Goal: Information Seeking & Learning: Understand process/instructions

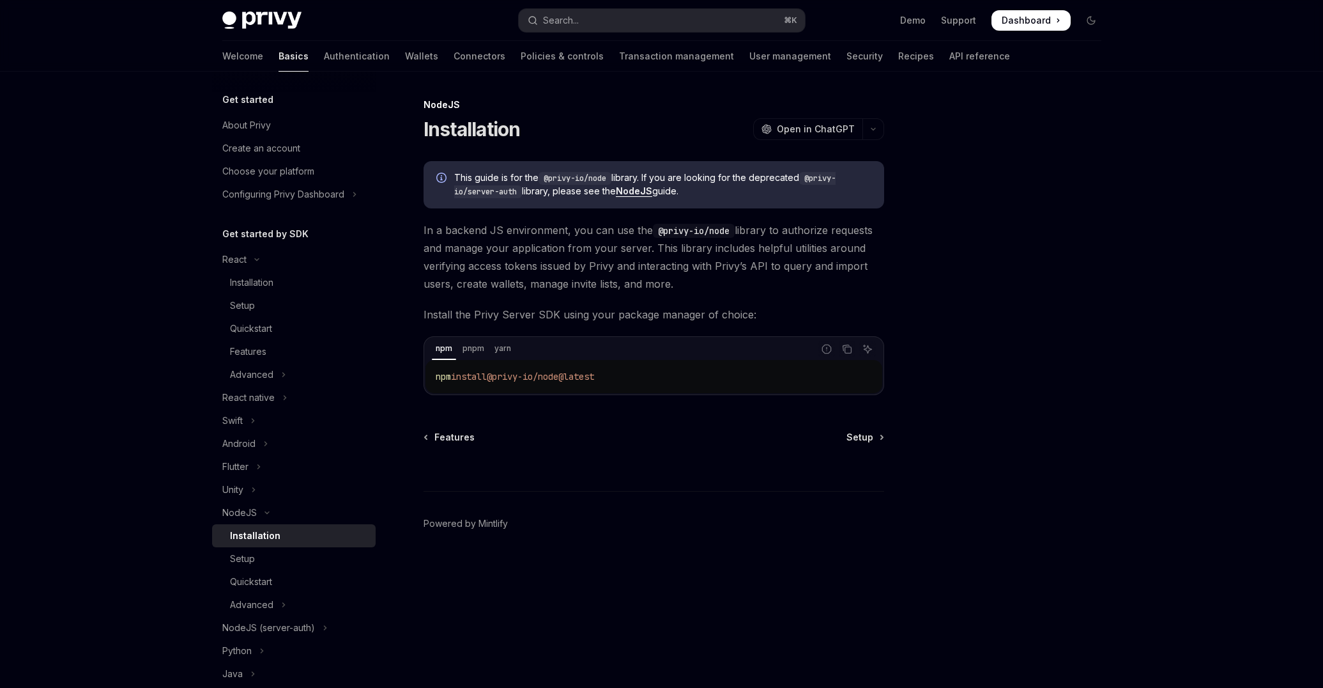
click at [72, 233] on div "Skip to main content Privy Docs home page Search... ⌘ K Demo Support Dashboard …" at bounding box center [661, 344] width 1323 height 688
click at [269, 141] on div "Create an account" at bounding box center [265, 148] width 78 height 15
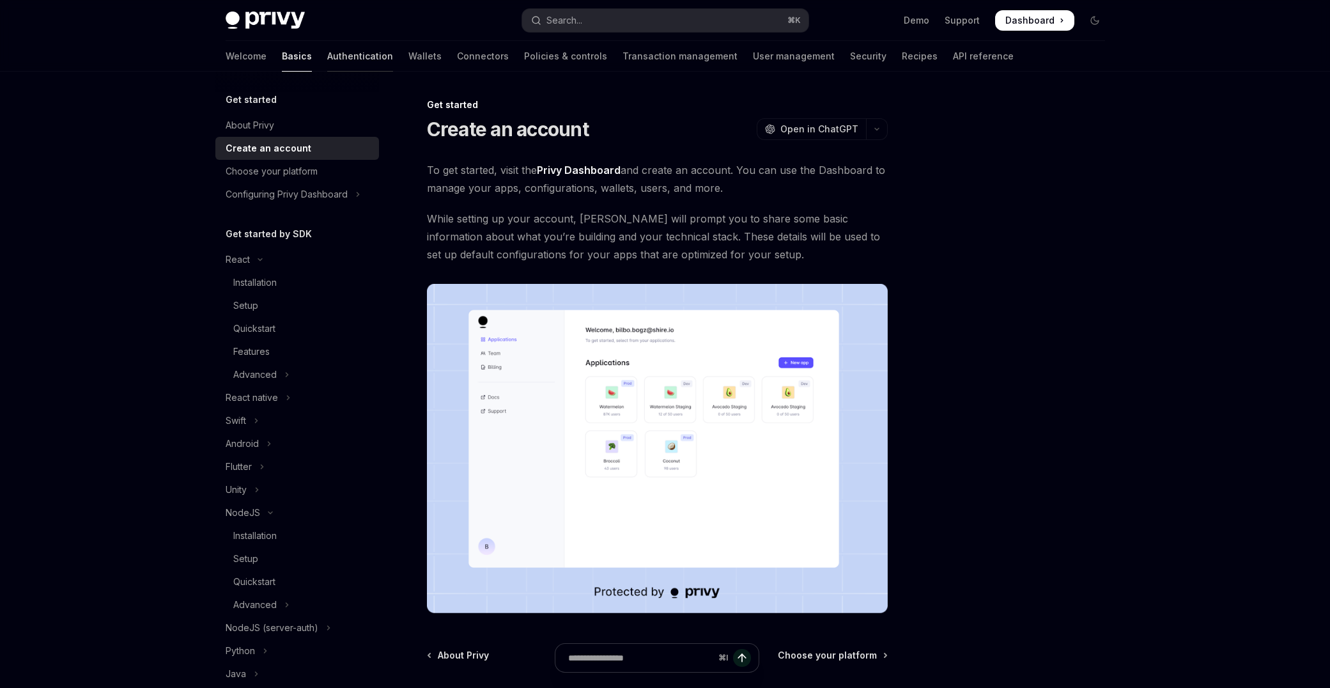
click at [327, 59] on link "Authentication" at bounding box center [360, 56] width 66 height 31
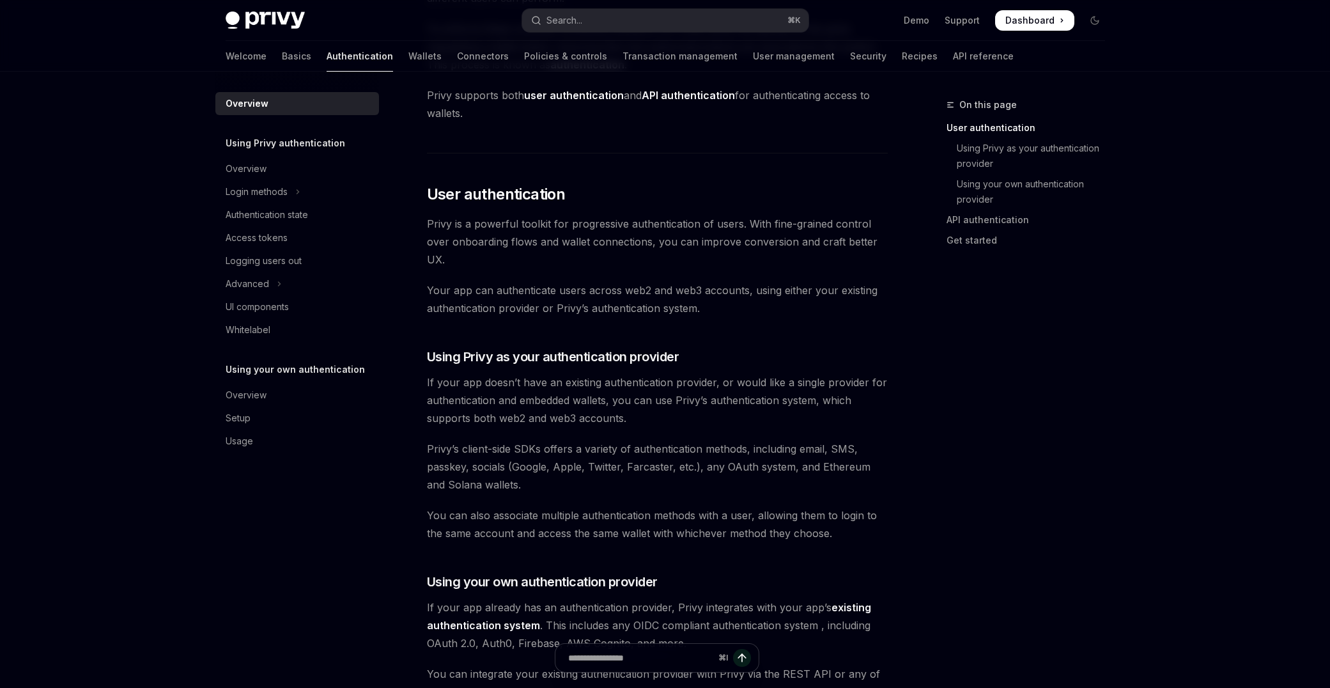
scroll to position [173, 0]
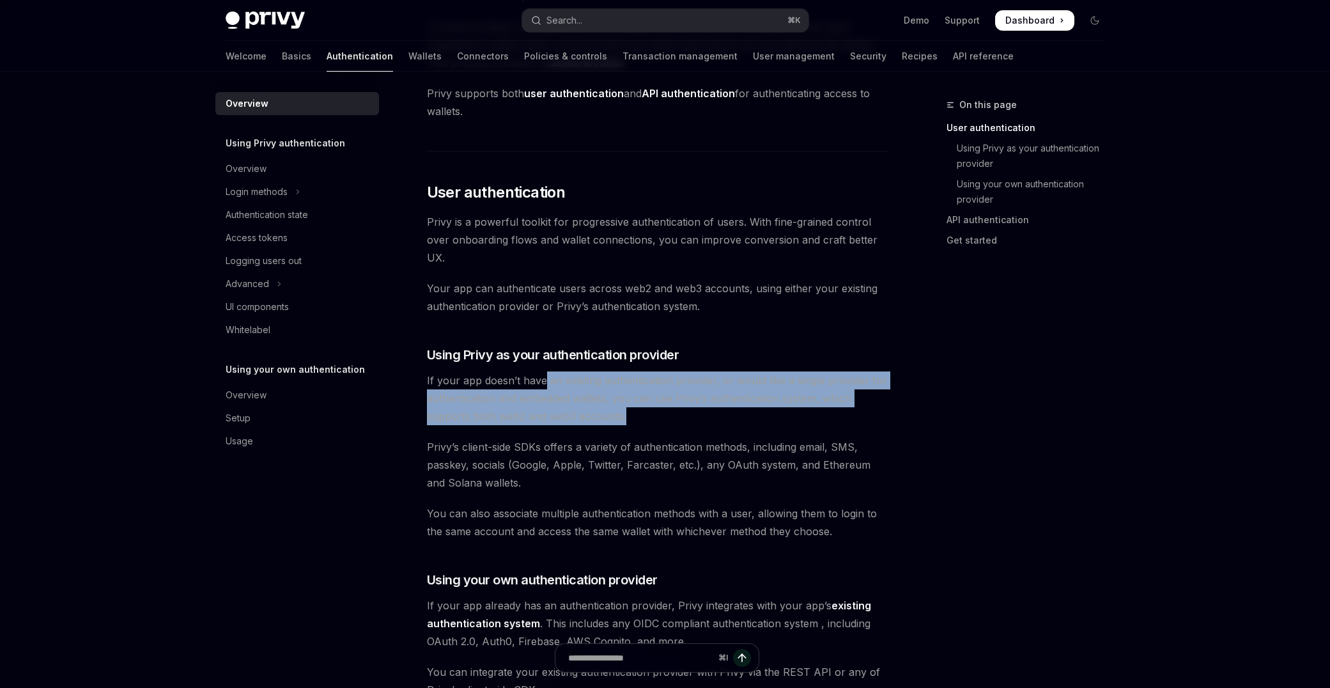
drag, startPoint x: 701, startPoint y: 421, endPoint x: 541, endPoint y: 378, distance: 166.2
click at [541, 378] on span "If your app doesn’t have an existing authentication provider, or would like a s…" at bounding box center [657, 398] width 461 height 54
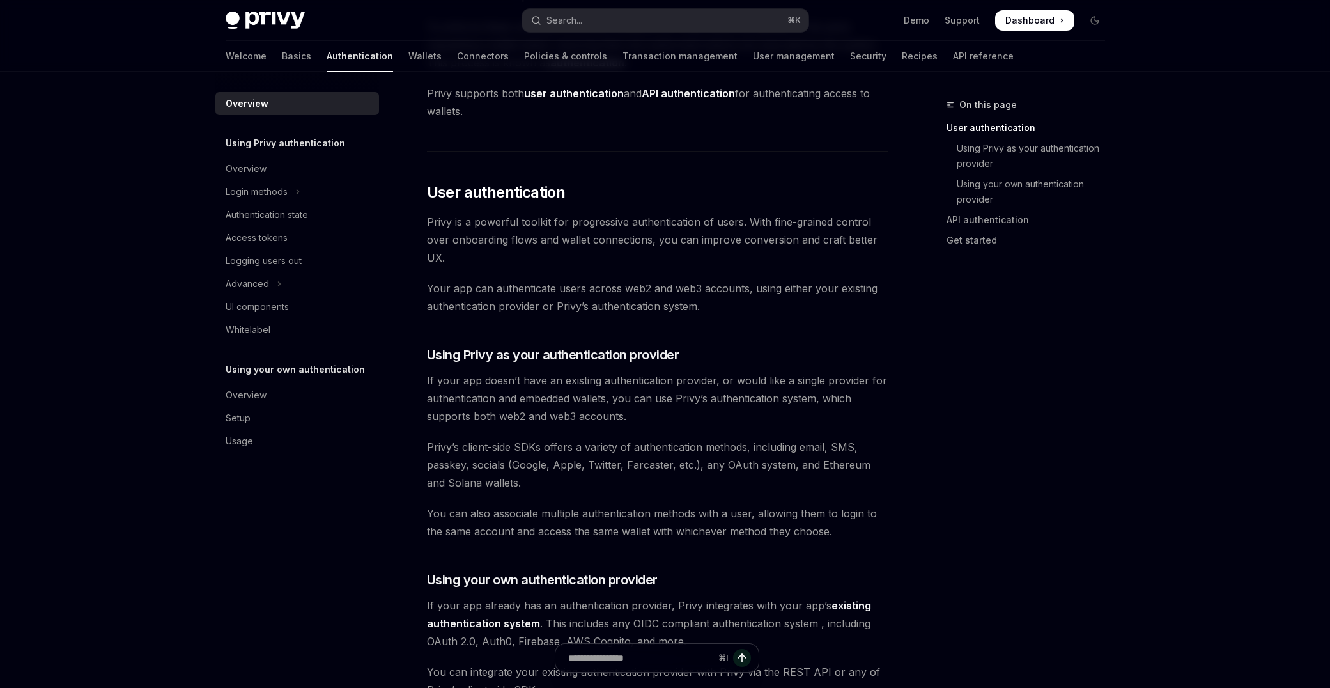
click at [542, 380] on span "If your app doesn’t have an existing authentication provider, or would like a s…" at bounding box center [657, 398] width 461 height 54
click at [557, 387] on span "If your app doesn’t have an existing authentication provider, or would like a s…" at bounding box center [657, 398] width 461 height 54
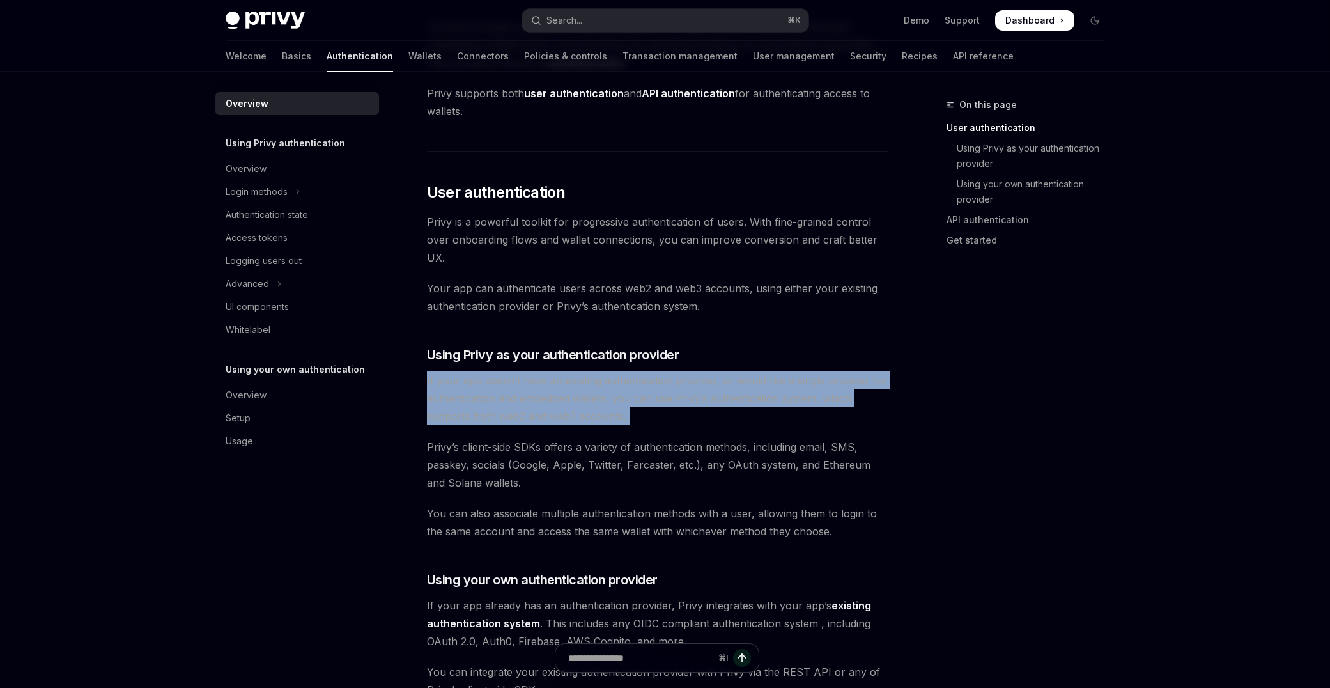
click at [557, 387] on span "If your app doesn’t have an existing authentication provider, or would like a s…" at bounding box center [657, 398] width 461 height 54
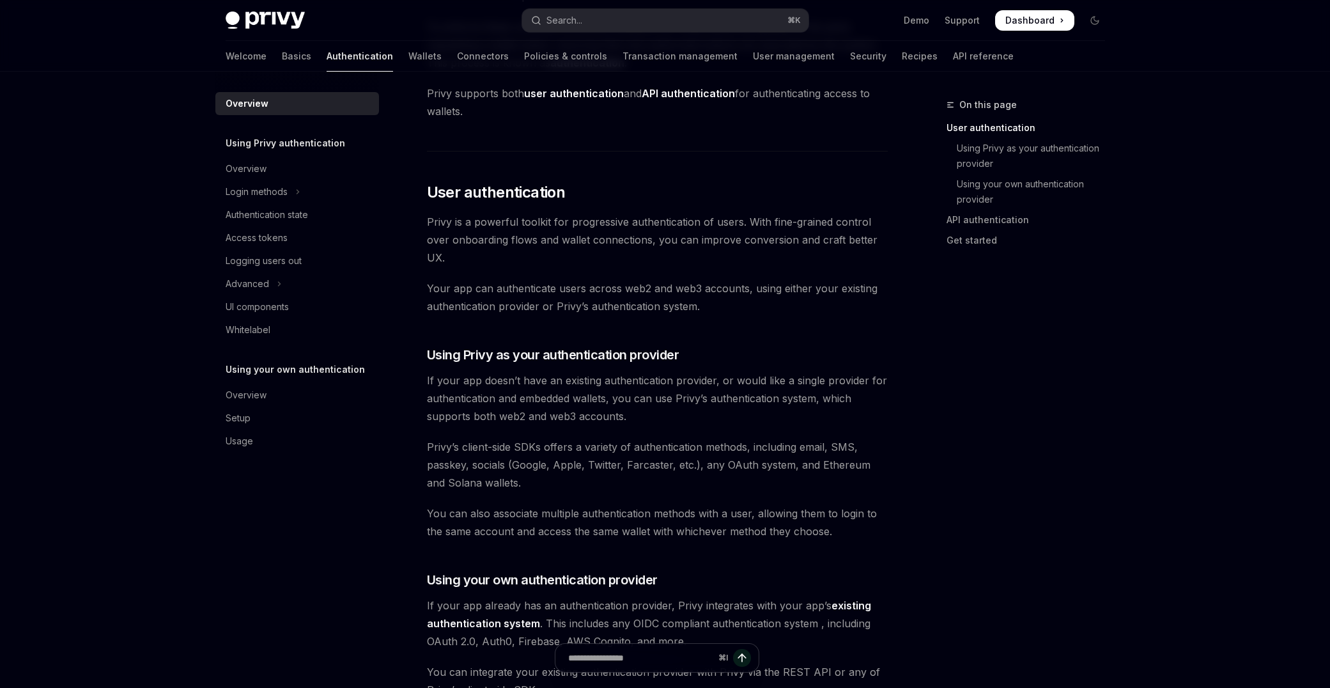
click at [633, 413] on span "If your app doesn’t have an existing authentication provider, or would like a s…" at bounding box center [657, 398] width 461 height 54
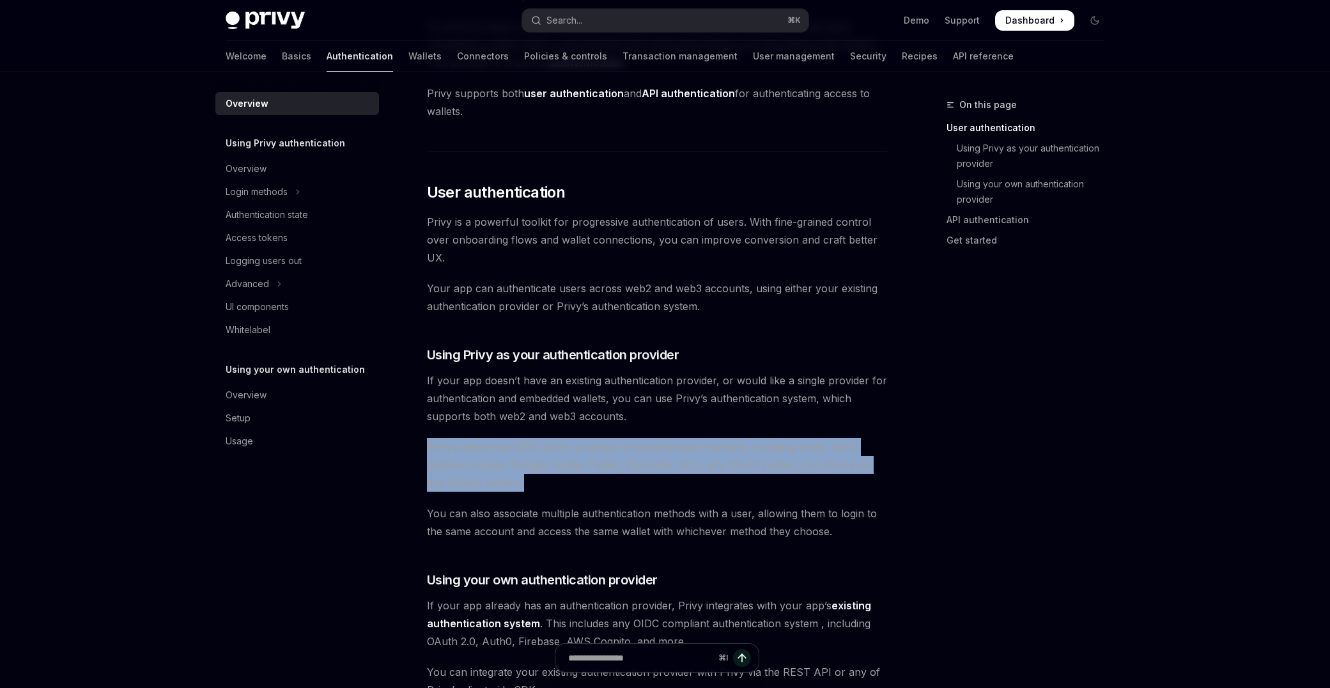
drag, startPoint x: 423, startPoint y: 445, endPoint x: 532, endPoint y: 481, distance: 114.6
click at [532, 481] on div "Overview OpenAI Open in ChatGPT OpenAI Open in ChatGPT [PERSON_NAME]’s wallet s…" at bounding box center [537, 686] width 705 height 1523
click at [532, 481] on span "Privy’s client-side SDKs offers a variety of authentication methods, including …" at bounding box center [657, 465] width 461 height 54
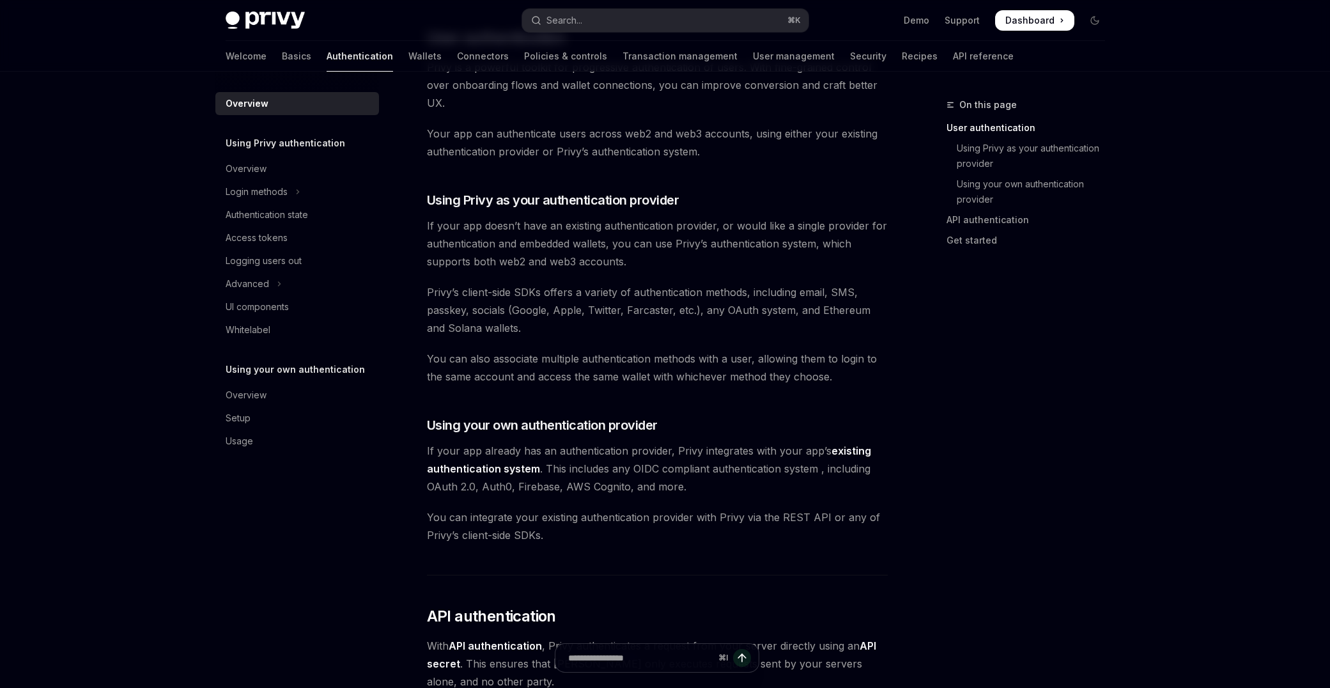
scroll to position [328, 0]
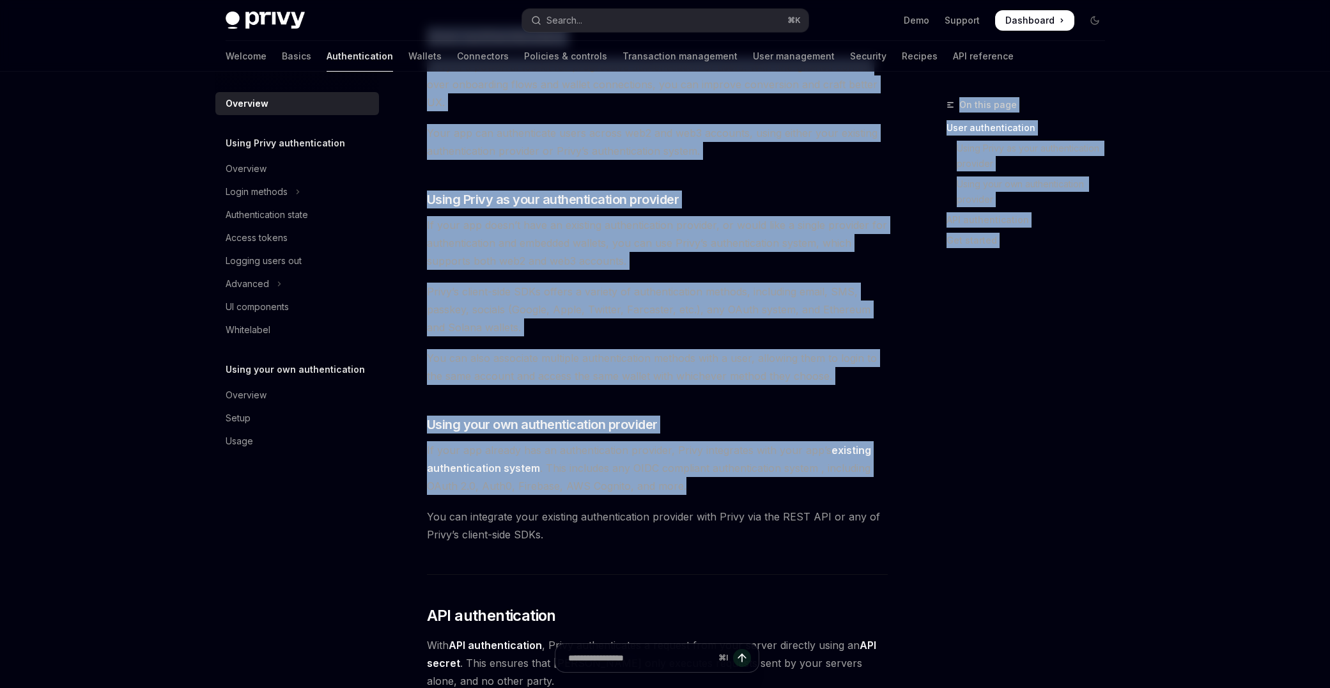
drag, startPoint x: 719, startPoint y: 488, endPoint x: 386, endPoint y: 443, distance: 336.0
click at [387, 443] on div "Overview Using Privy authentication Overview Login methods Authentication state…" at bounding box center [665, 518] width 941 height 1549
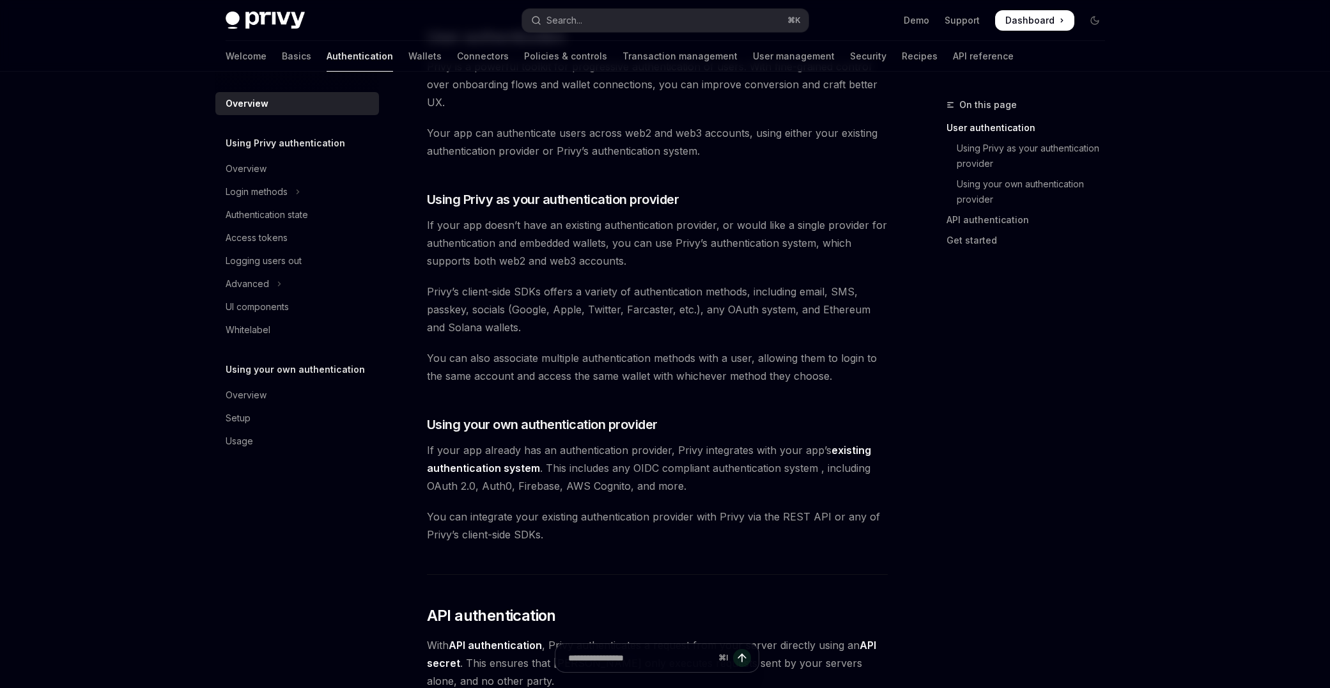
click at [385, 447] on div "Overview Using Privy authentication Overview Login methods Authentication state…" at bounding box center [307, 380] width 184 height 616
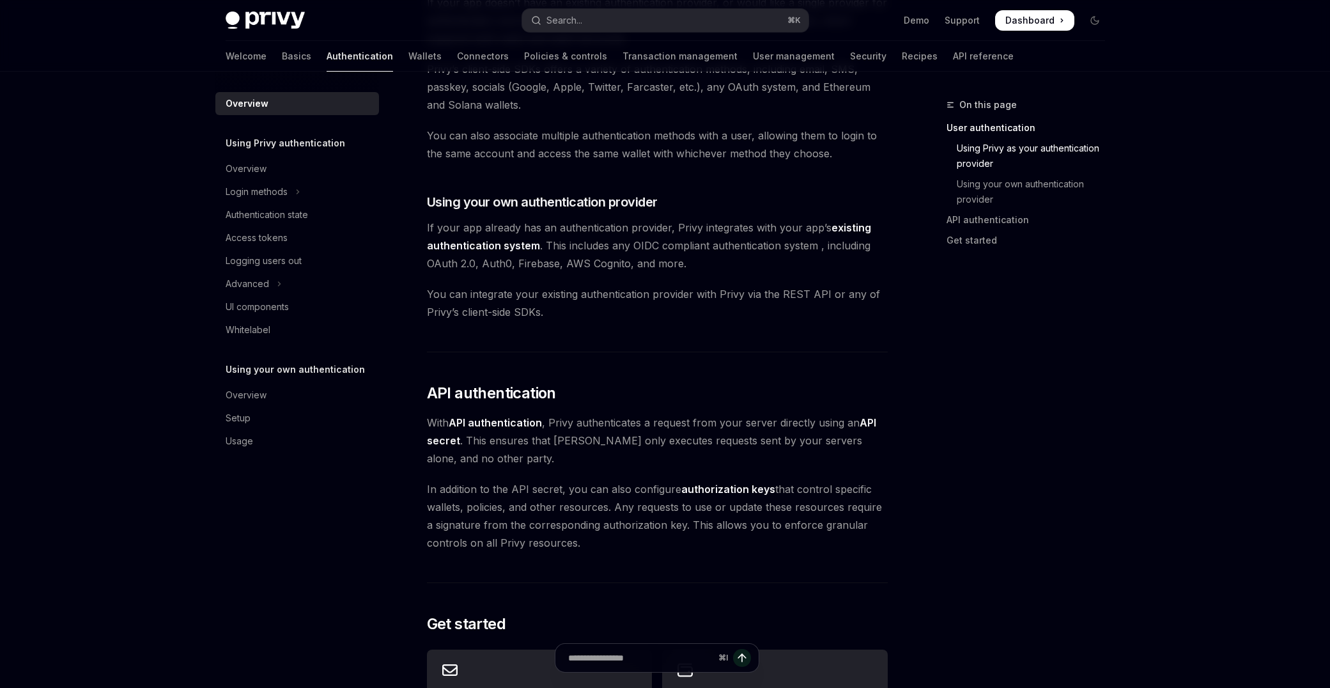
scroll to position [555, 0]
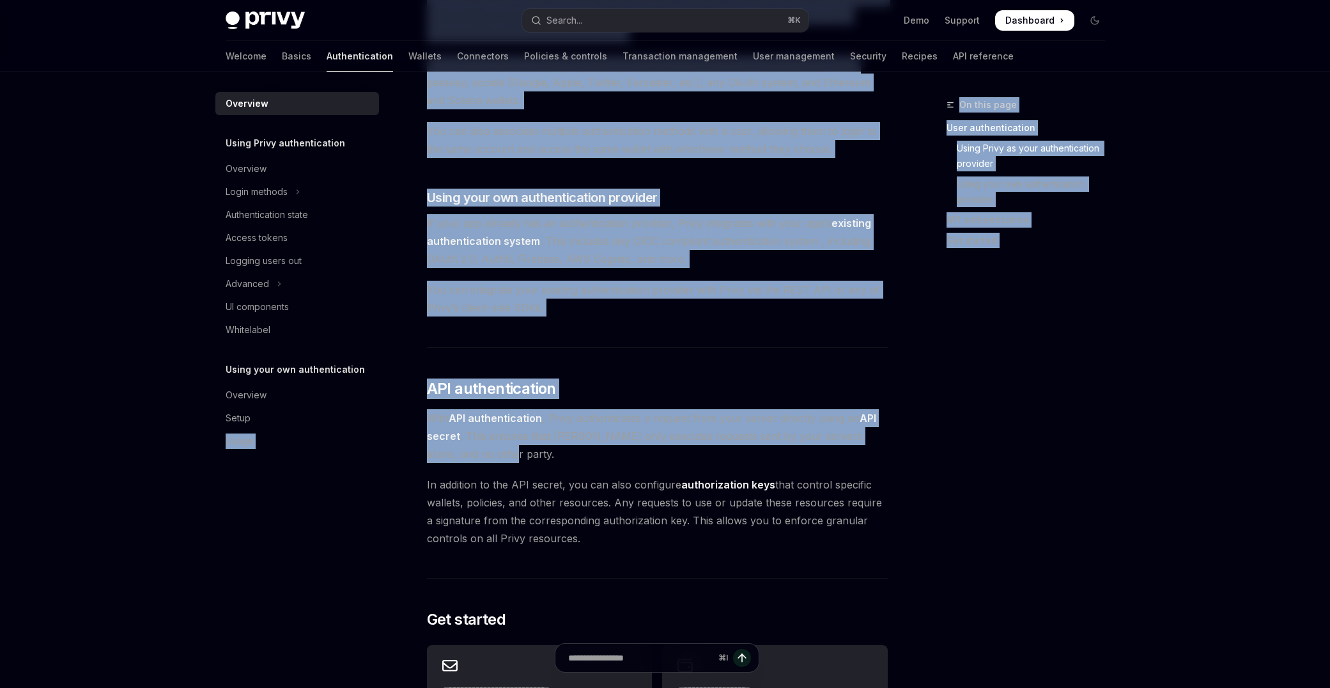
drag, startPoint x: 462, startPoint y: 456, endPoint x: 398, endPoint y: 415, distance: 76.2
click at [398, 415] on div "Overview Using Privy authentication Overview Login methods Authentication state…" at bounding box center [665, 291] width 941 height 1549
drag, startPoint x: 398, startPoint y: 415, endPoint x: 406, endPoint y: 424, distance: 12.3
click at [398, 415] on div "Overview Using Privy authentication Overview Login methods Authentication state…" at bounding box center [307, 380] width 184 height 616
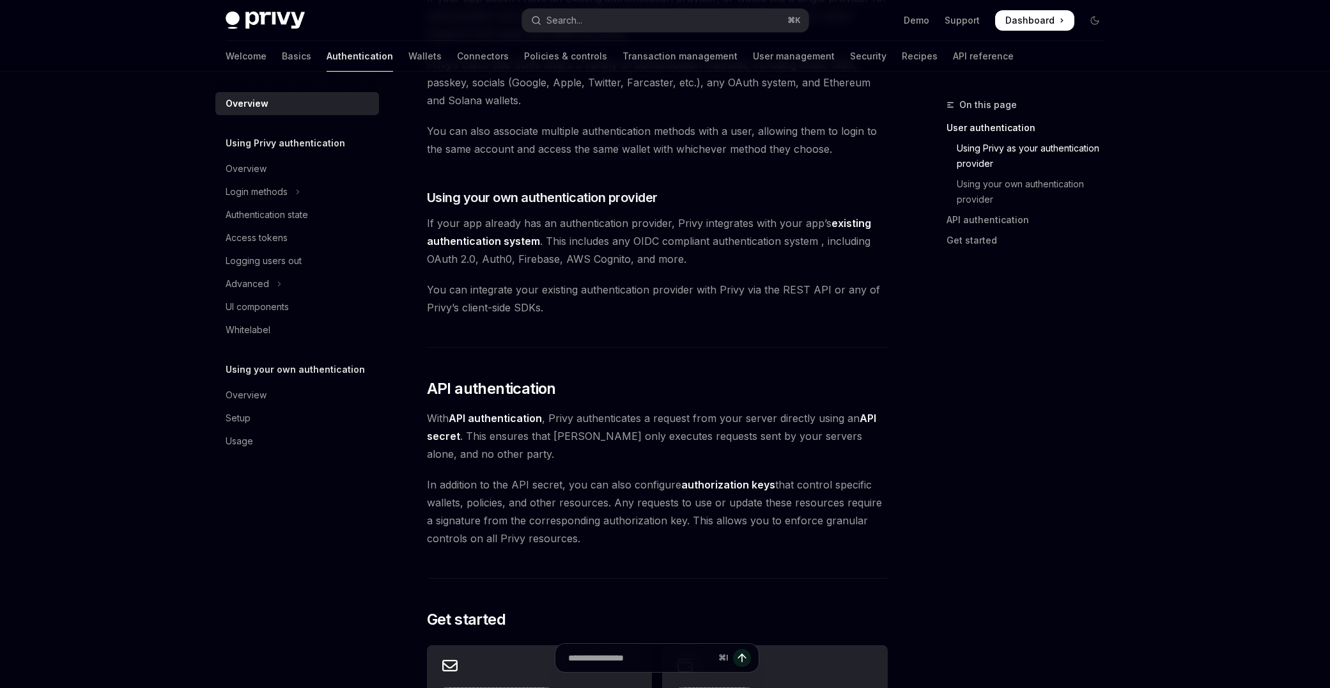
click at [414, 433] on div "Overview OpenAI Open in ChatGPT OpenAI Open in ChatGPT [PERSON_NAME]’s wallet s…" at bounding box center [537, 303] width 705 height 1523
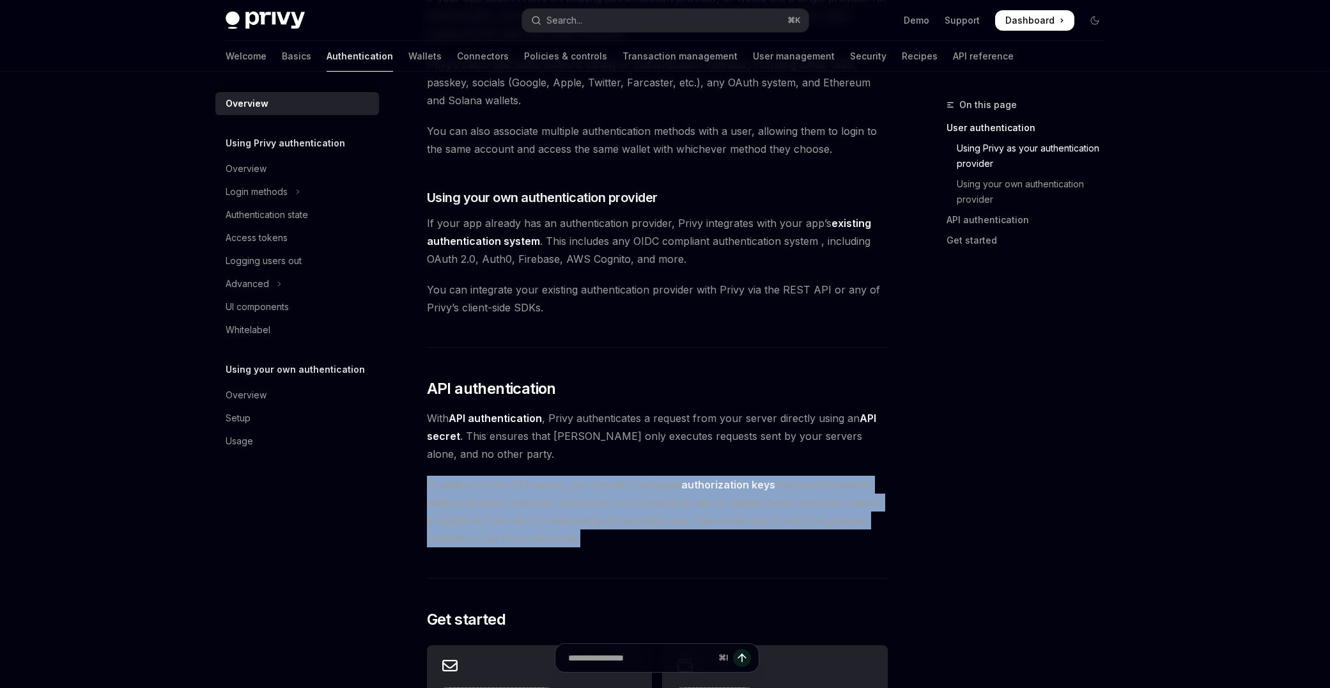
drag, startPoint x: 433, startPoint y: 474, endPoint x: 665, endPoint y: 551, distance: 244.3
click at [665, 551] on div "Privy’s wallet system supports granular controls on who can access wallets and …" at bounding box center [657, 223] width 461 height 1272
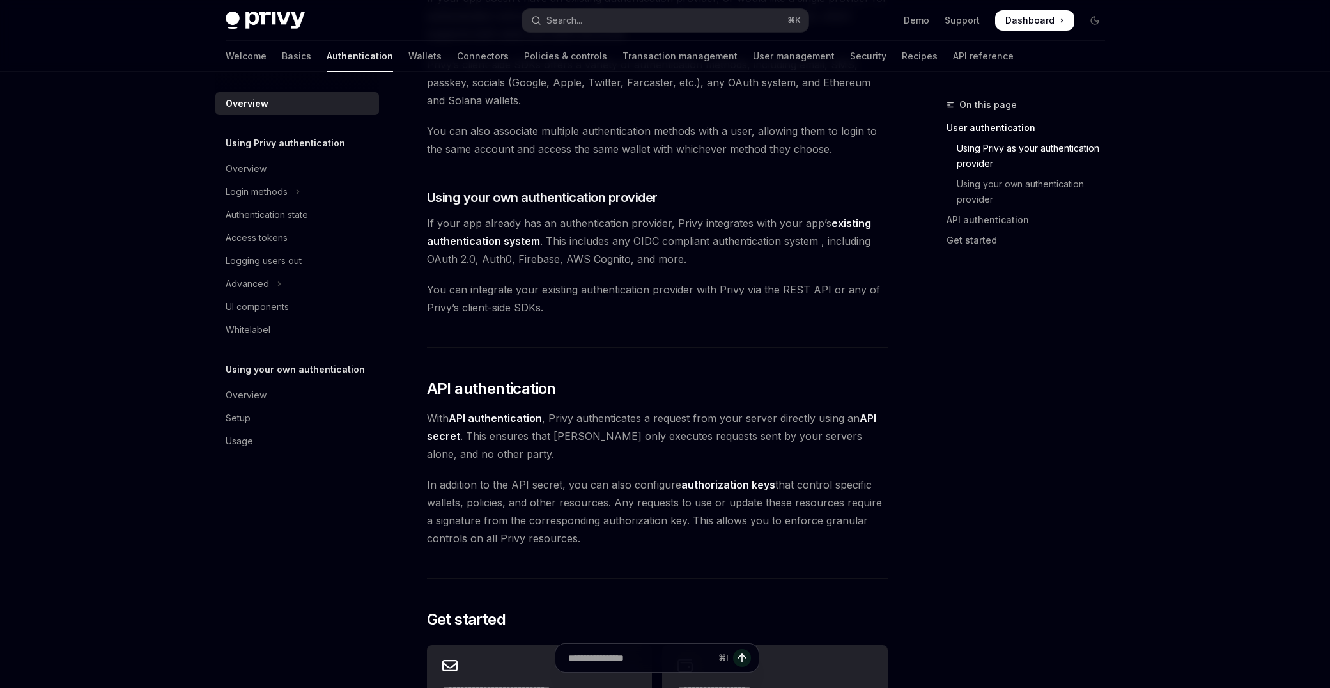
click at [665, 551] on div "Privy’s wallet system supports granular controls on who can access wallets and …" at bounding box center [657, 223] width 461 height 1272
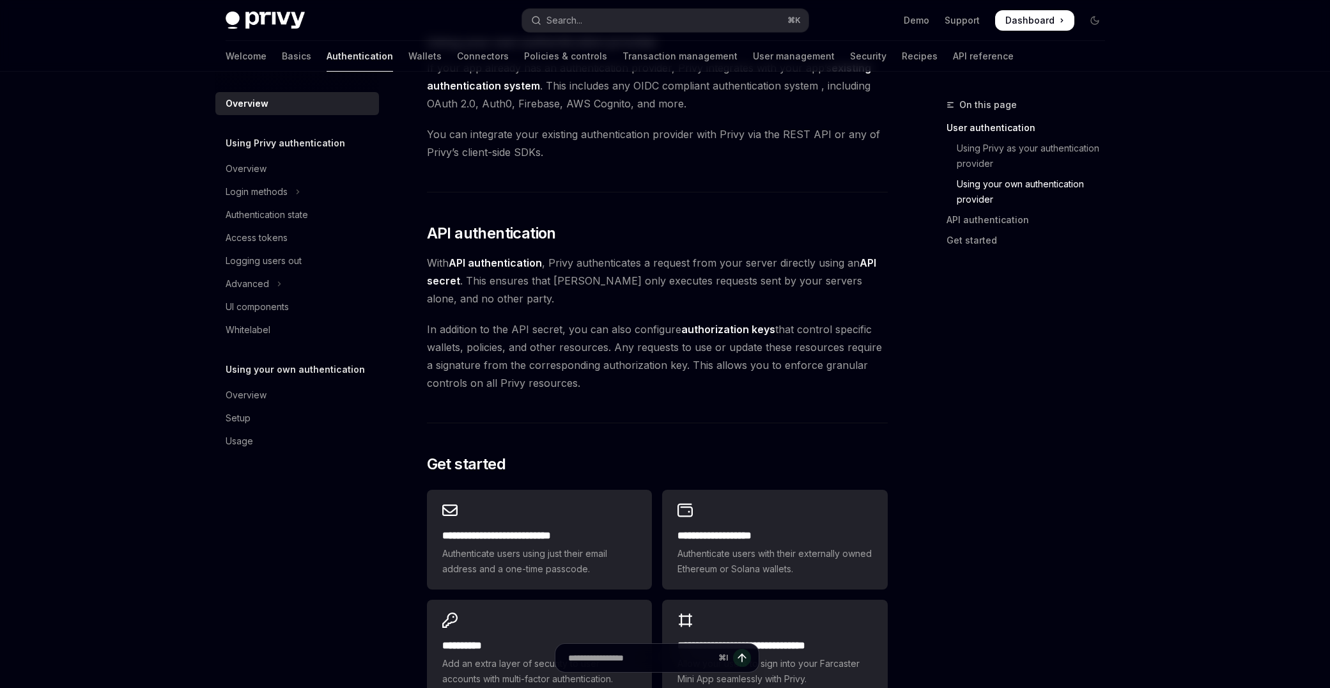
scroll to position [717, 0]
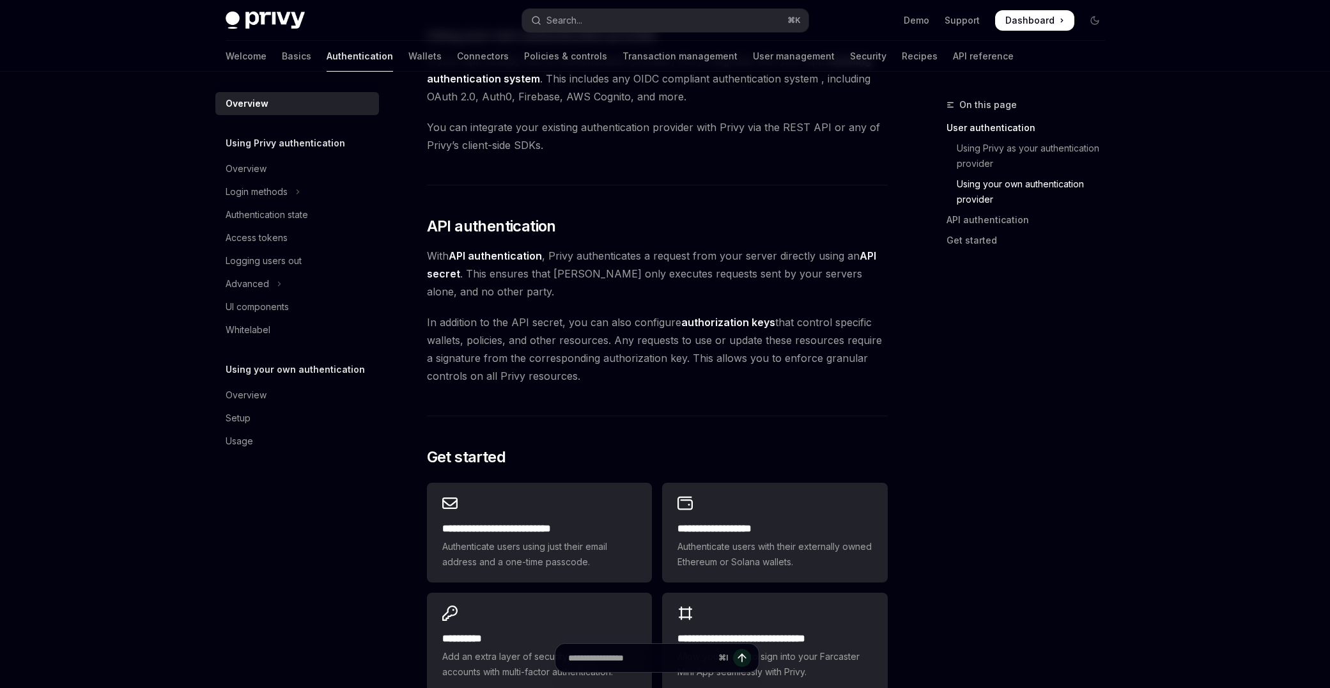
drag, startPoint x: 611, startPoint y: 383, endPoint x: 463, endPoint y: 332, distance: 156.6
click at [466, 334] on span "In addition to the API secret, you can also configure authorization keys that c…" at bounding box center [657, 349] width 461 height 72
click at [459, 330] on span "In addition to the API secret, you can also configure authorization keys that c…" at bounding box center [657, 349] width 461 height 72
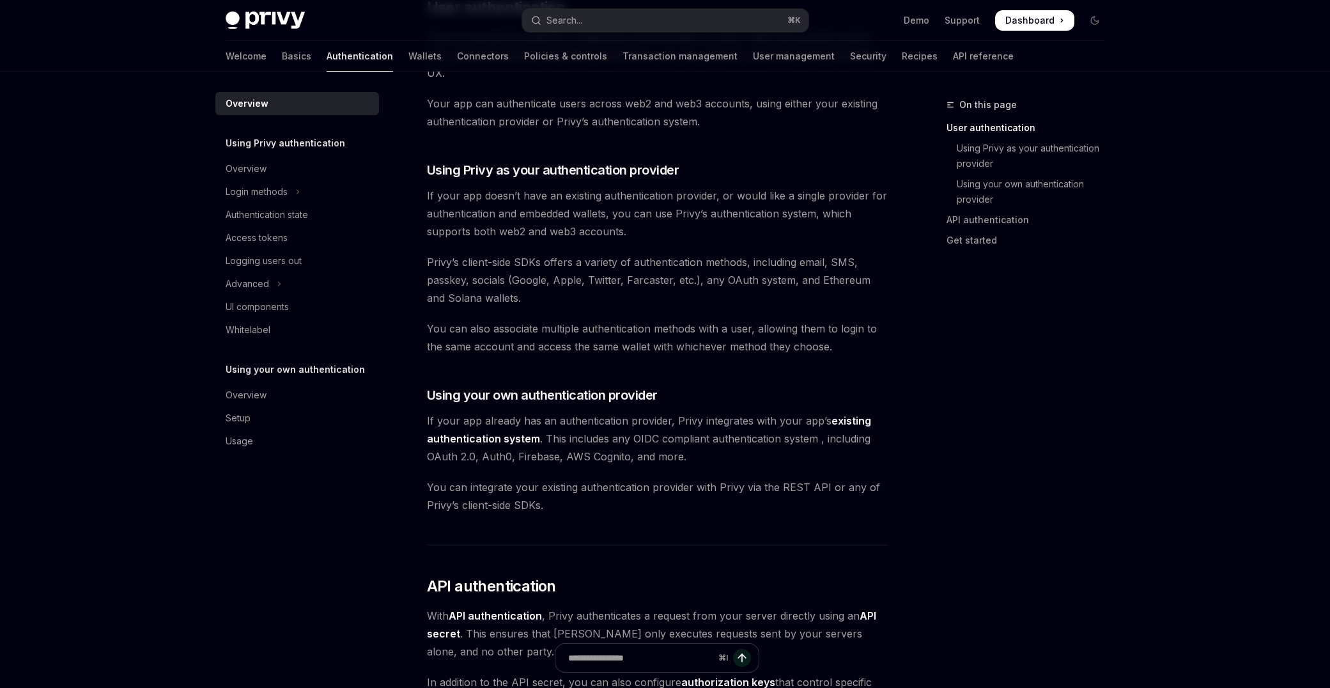
scroll to position [356, 0]
drag, startPoint x: 435, startPoint y: 193, endPoint x: 685, endPoint y: 255, distance: 258.1
click at [684, 255] on div "Privy’s wallet system supports granular controls on who can access wallets and …" at bounding box center [657, 422] width 461 height 1272
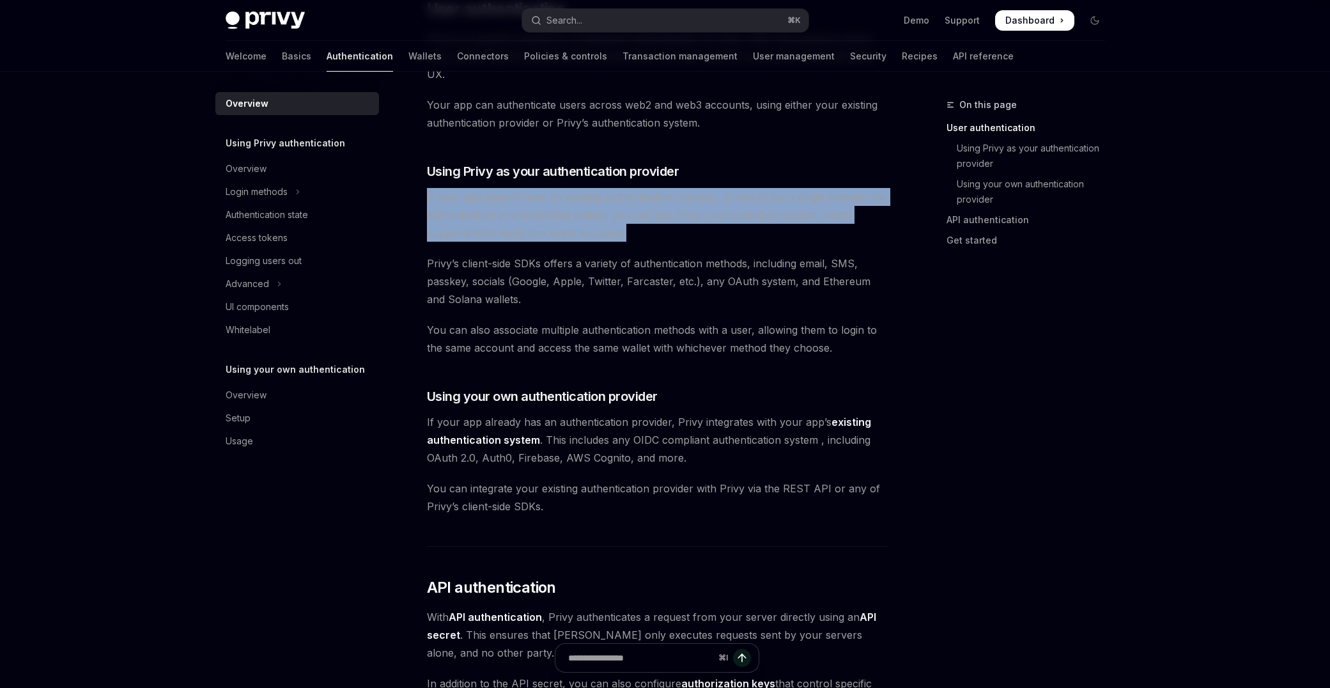
drag, startPoint x: 668, startPoint y: 239, endPoint x: 413, endPoint y: 203, distance: 256.8
click at [413, 203] on div "Overview OpenAI Open in ChatGPT OpenAI Open in ChatGPT [PERSON_NAME]’s wallet s…" at bounding box center [537, 502] width 705 height 1523
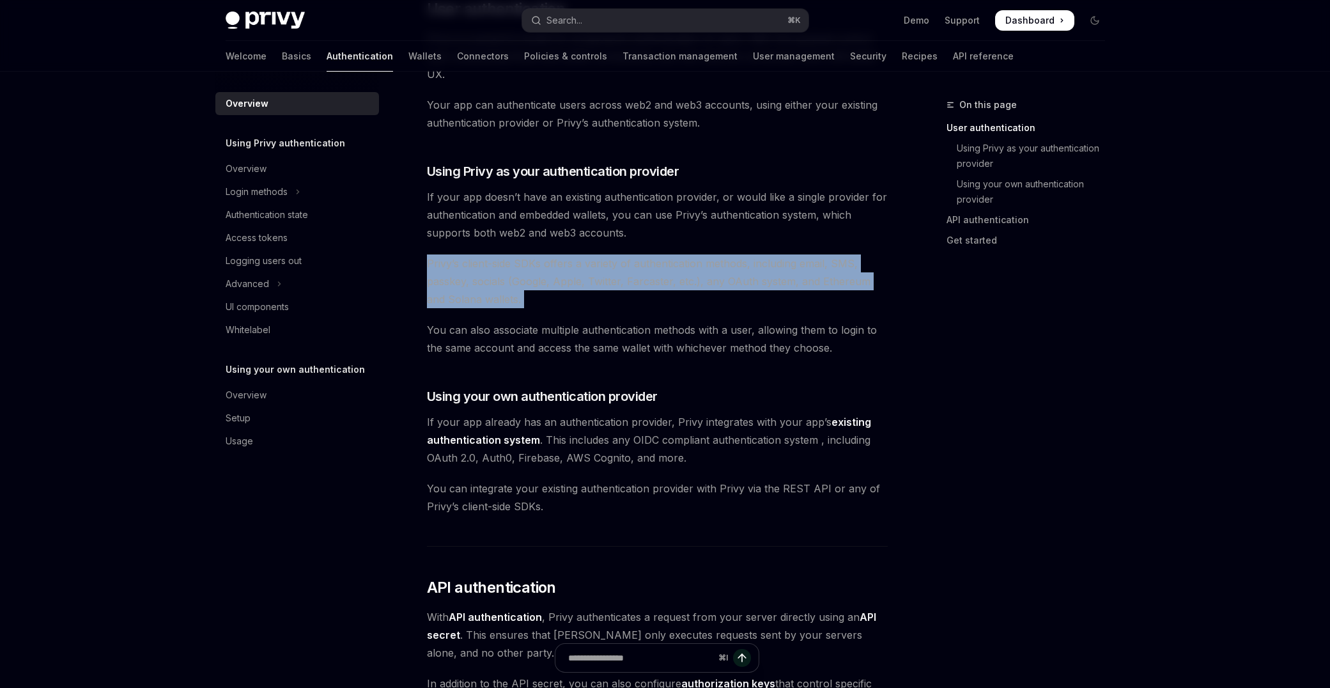
drag, startPoint x: 425, startPoint y: 260, endPoint x: 520, endPoint y: 320, distance: 112.0
click at [520, 320] on div "Overview OpenAI Open in ChatGPT OpenAI Open in ChatGPT [PERSON_NAME]’s wallet s…" at bounding box center [537, 502] width 705 height 1523
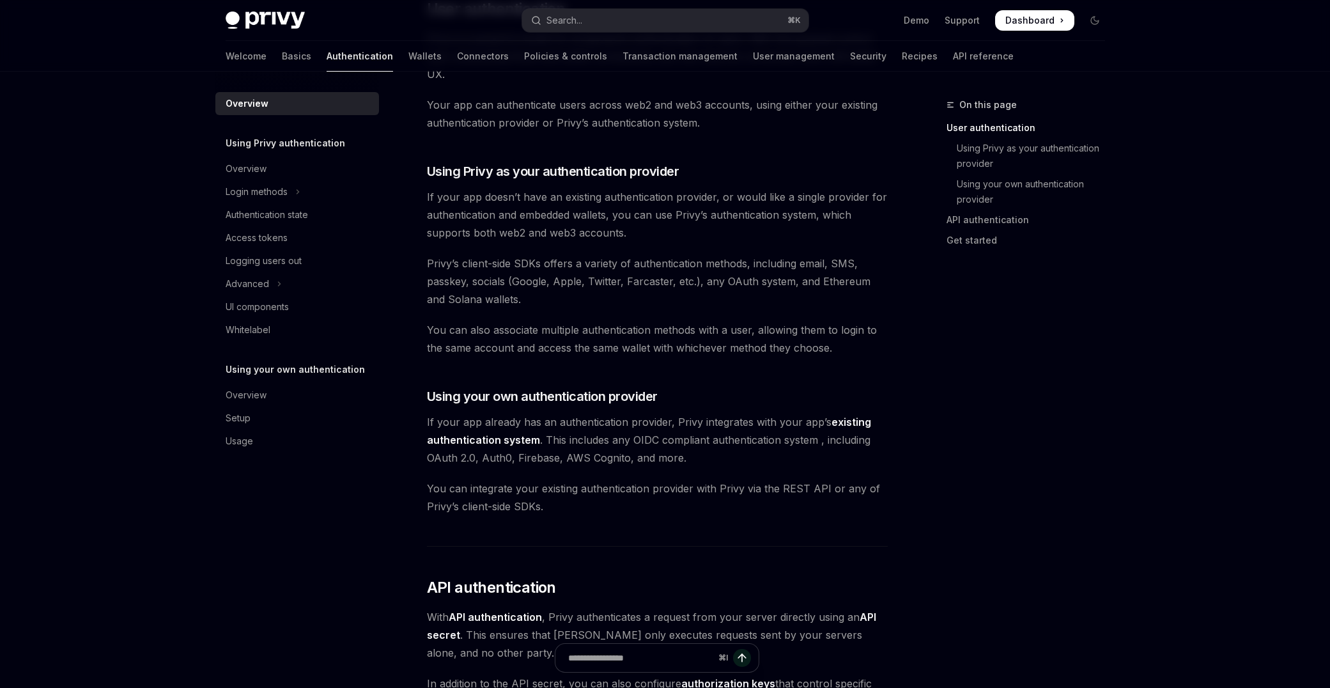
click at [520, 320] on div "Privy’s wallet system supports granular controls on who can access wallets and …" at bounding box center [657, 422] width 461 height 1272
click at [252, 173] on div "Overview" at bounding box center [246, 168] width 41 height 15
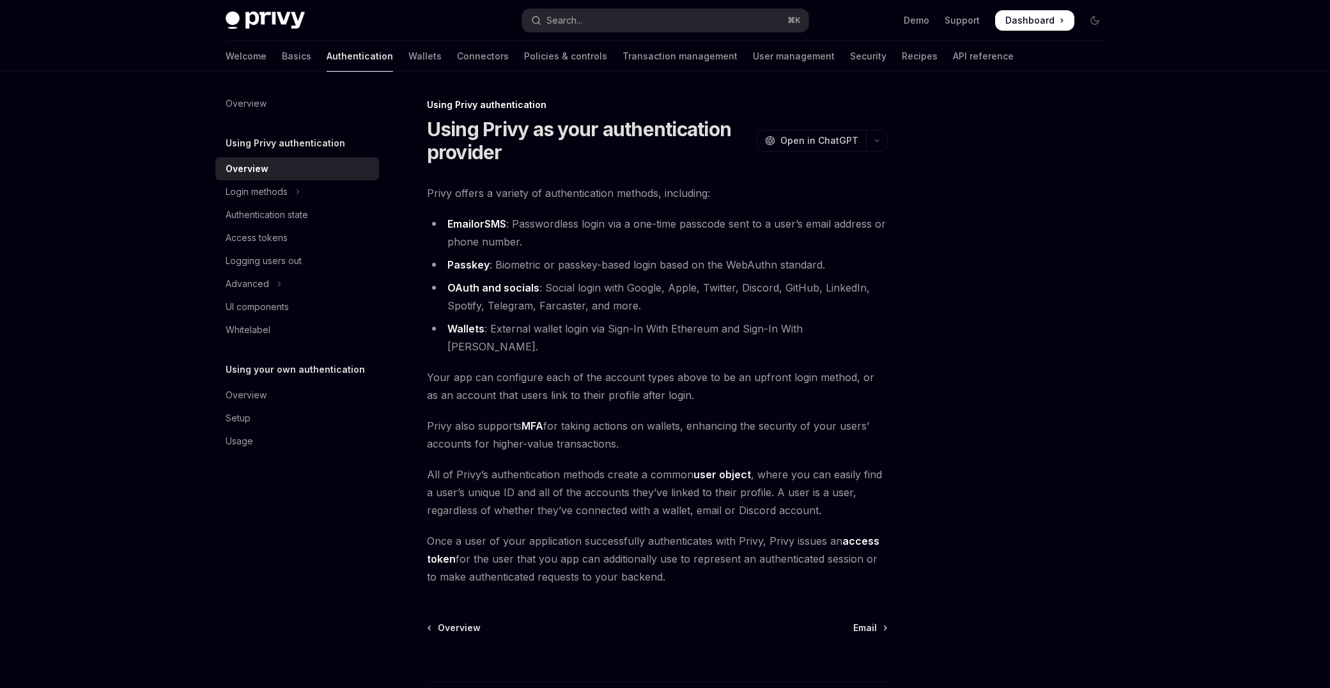
drag, startPoint x: 695, startPoint y: 565, endPoint x: 405, endPoint y: 518, distance: 293.8
click at [405, 518] on div "Using Privy authentication Using Privy as your authentication provider OpenAI O…" at bounding box center [537, 444] width 705 height 695
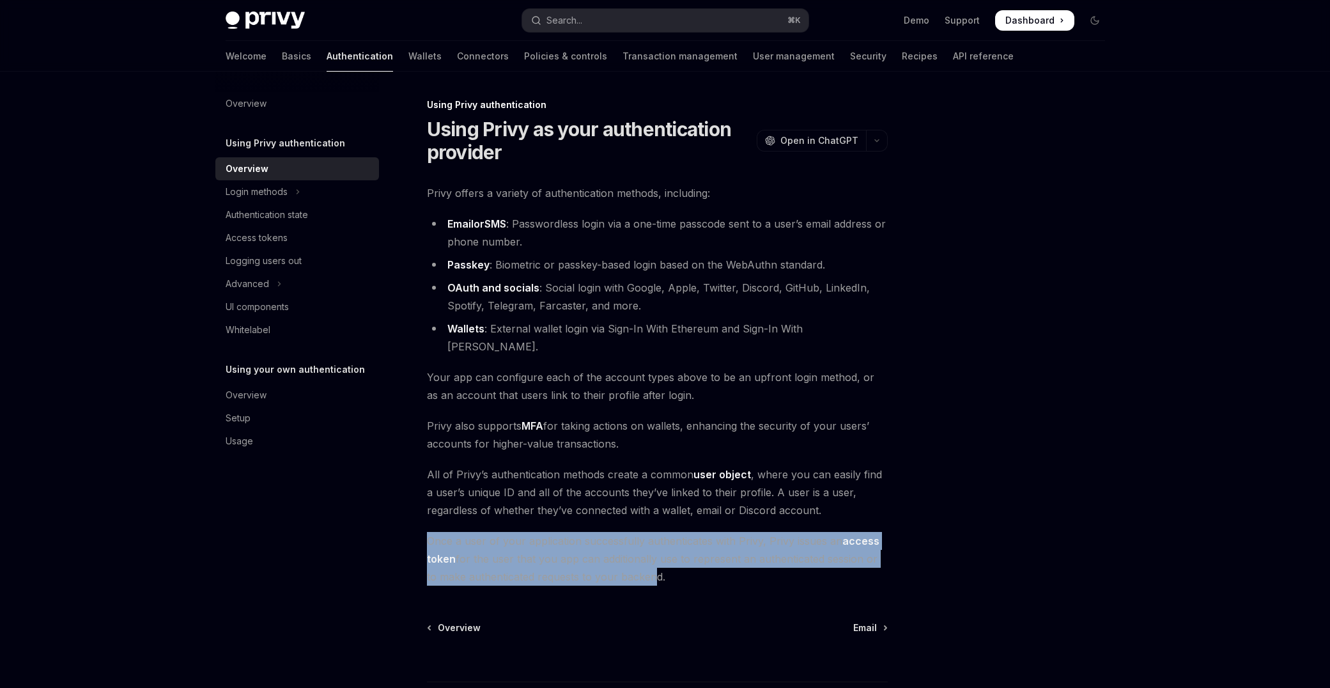
drag, startPoint x: 405, startPoint y: 518, endPoint x: 638, endPoint y: 563, distance: 237.5
click at [638, 563] on div "Using Privy authentication Using Privy as your authentication provider OpenAI O…" at bounding box center [537, 444] width 705 height 695
click at [638, 563] on span "Once a user of your application successfully authenticates with Privy, Privy is…" at bounding box center [657, 559] width 461 height 54
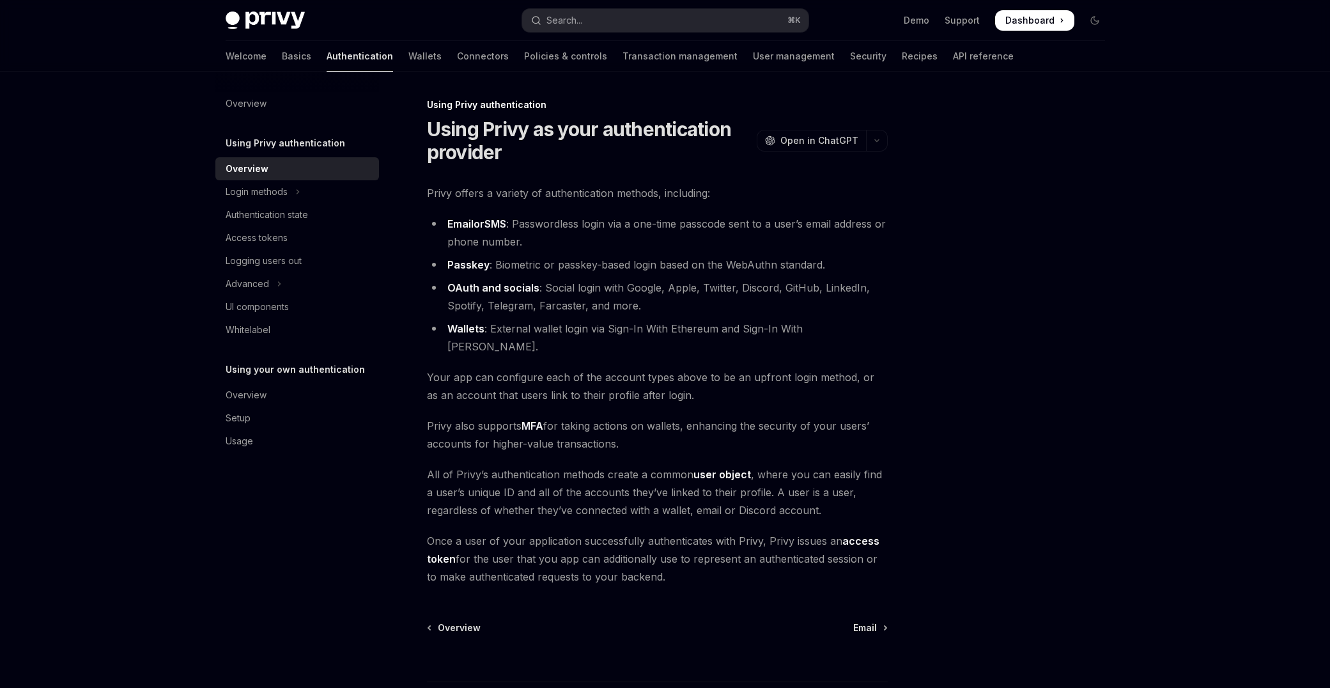
drag, startPoint x: 961, startPoint y: 316, endPoint x: 951, endPoint y: 314, distance: 10.4
click at [960, 316] on div at bounding box center [1018, 392] width 194 height 590
click at [284, 303] on div "UI components" at bounding box center [257, 306] width 63 height 15
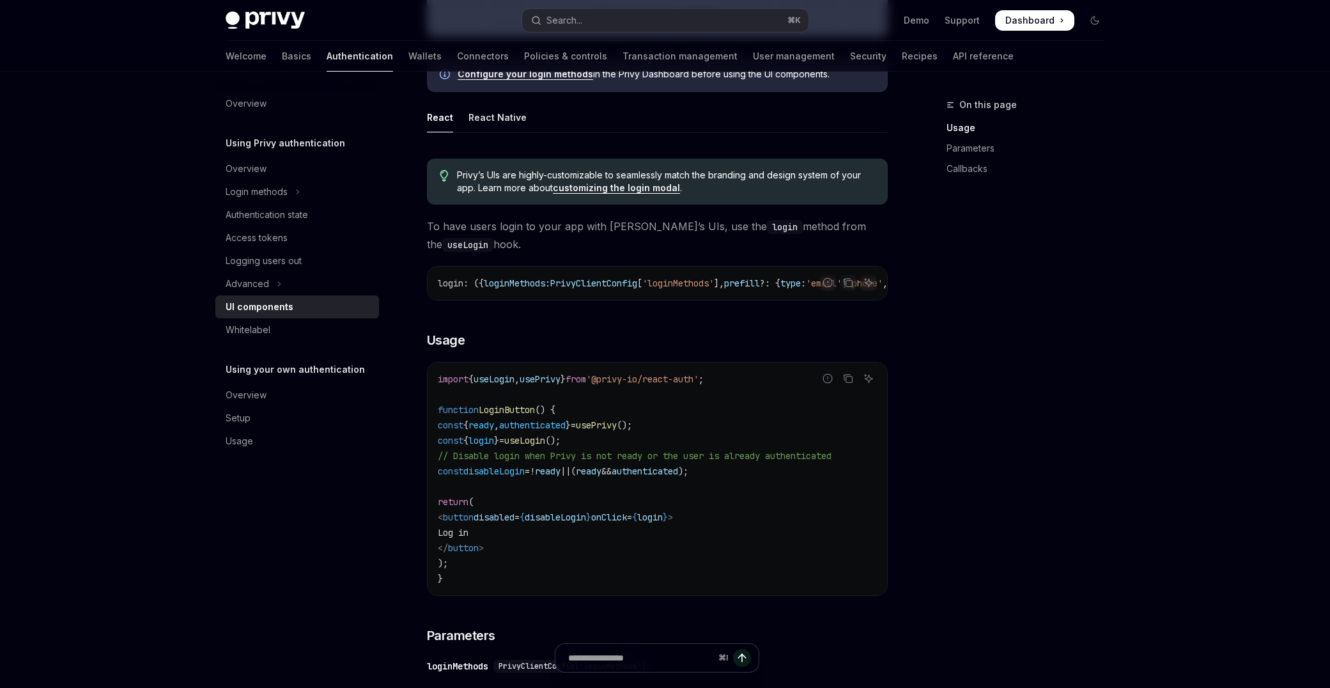
scroll to position [588, 0]
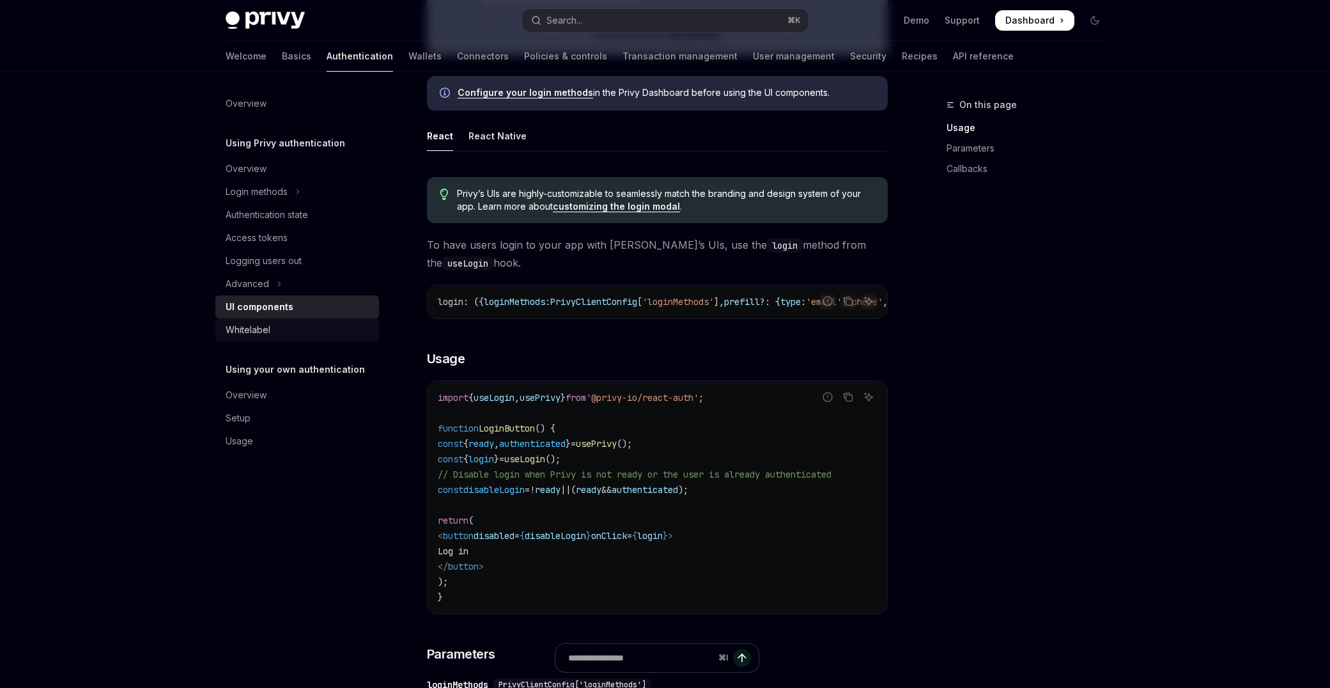
click at [285, 330] on div "Whitelabel" at bounding box center [299, 329] width 146 height 15
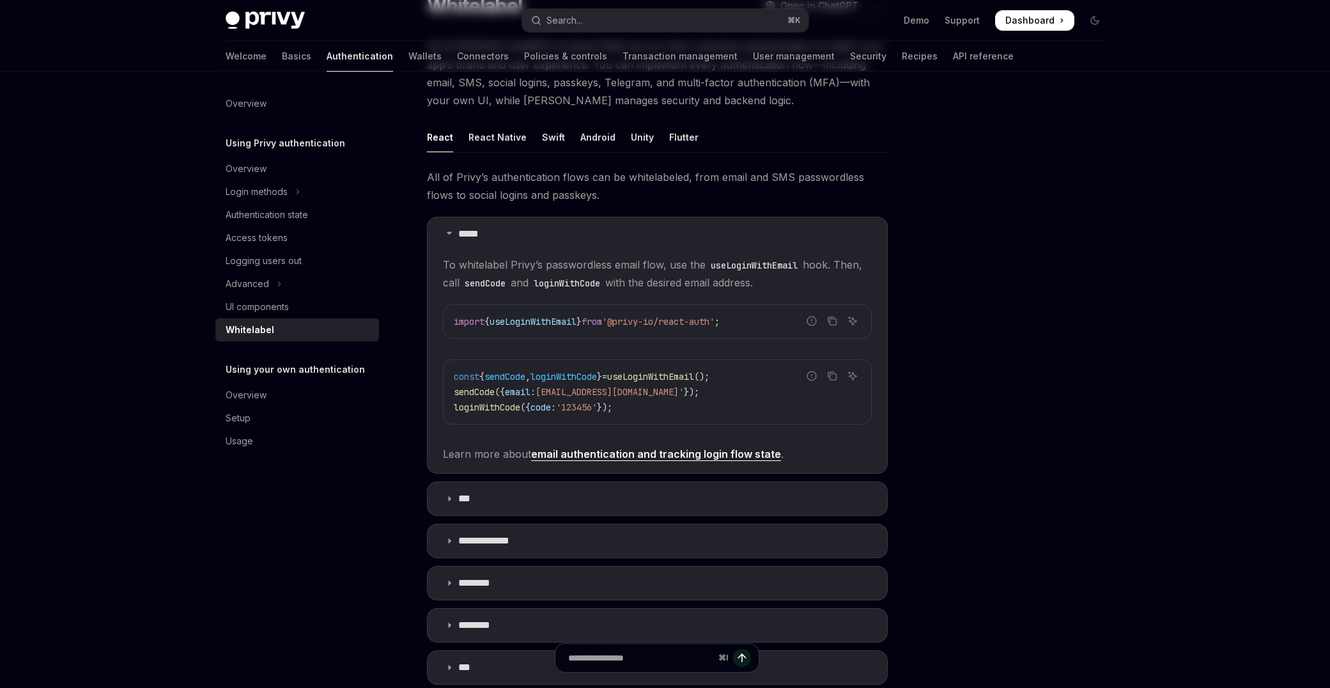
scroll to position [250, 0]
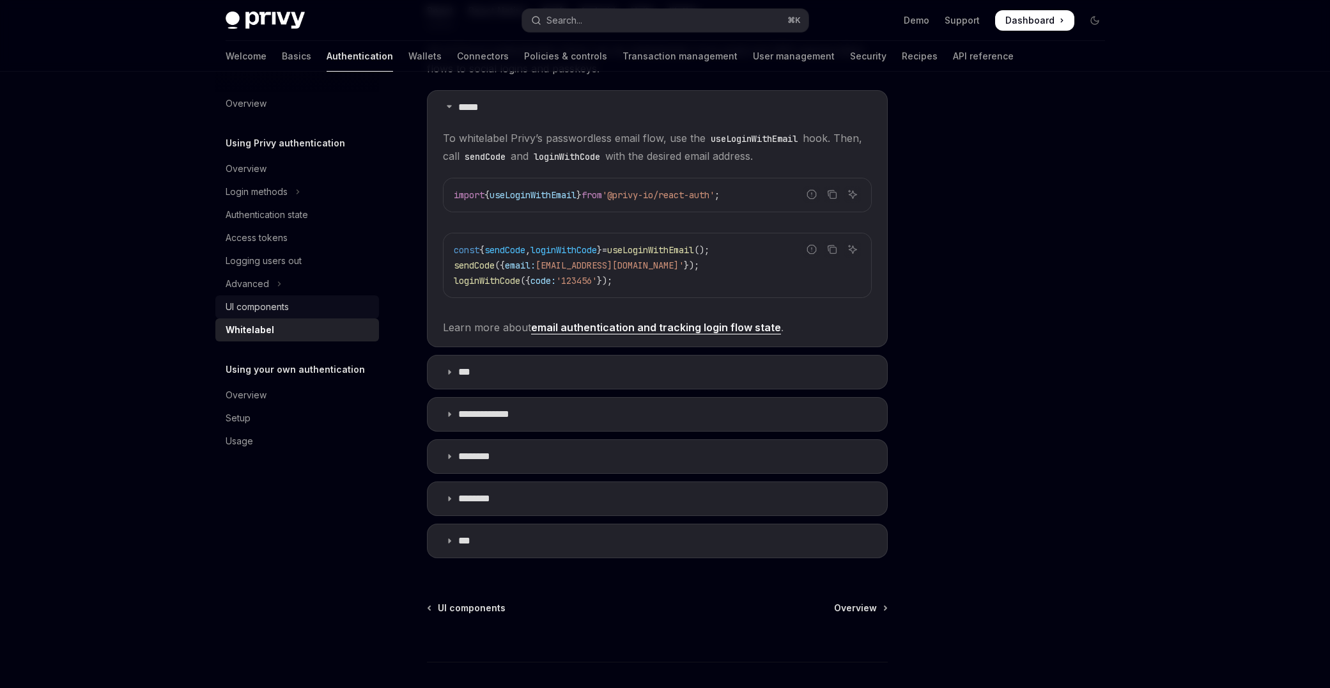
click at [313, 305] on div "UI components" at bounding box center [299, 306] width 146 height 15
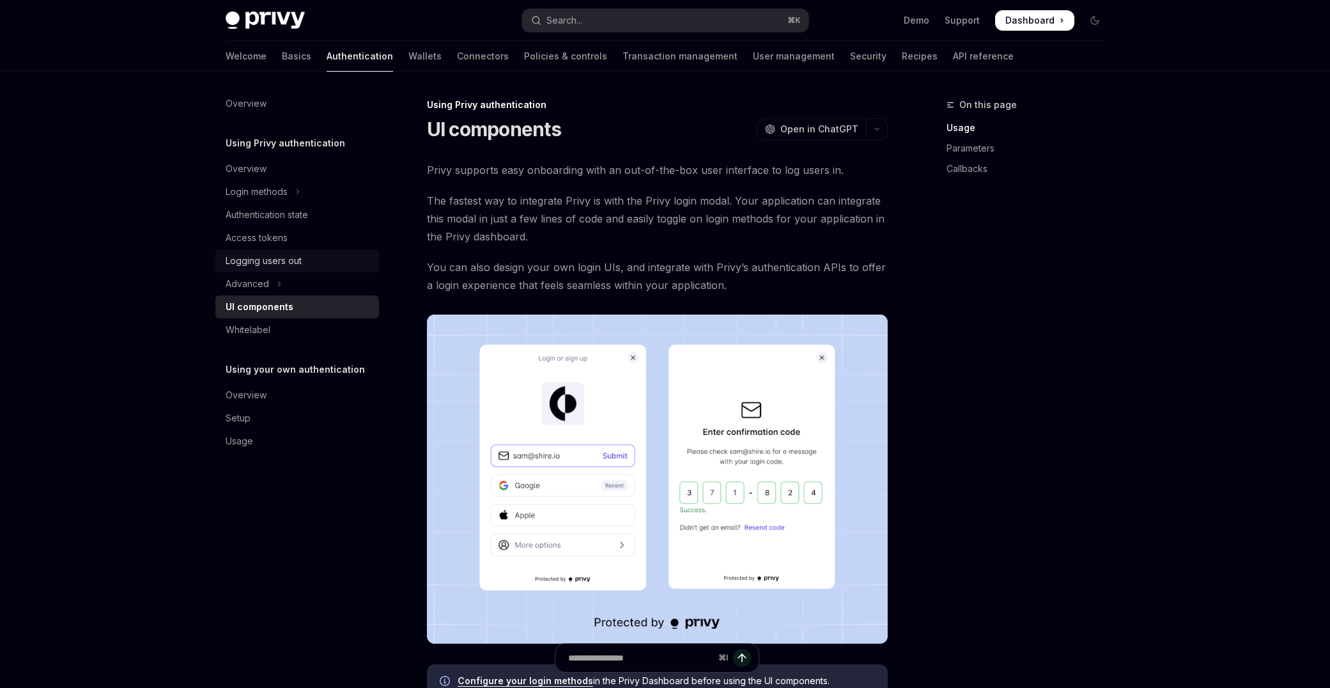
click at [314, 270] on link "Logging users out" at bounding box center [297, 260] width 164 height 23
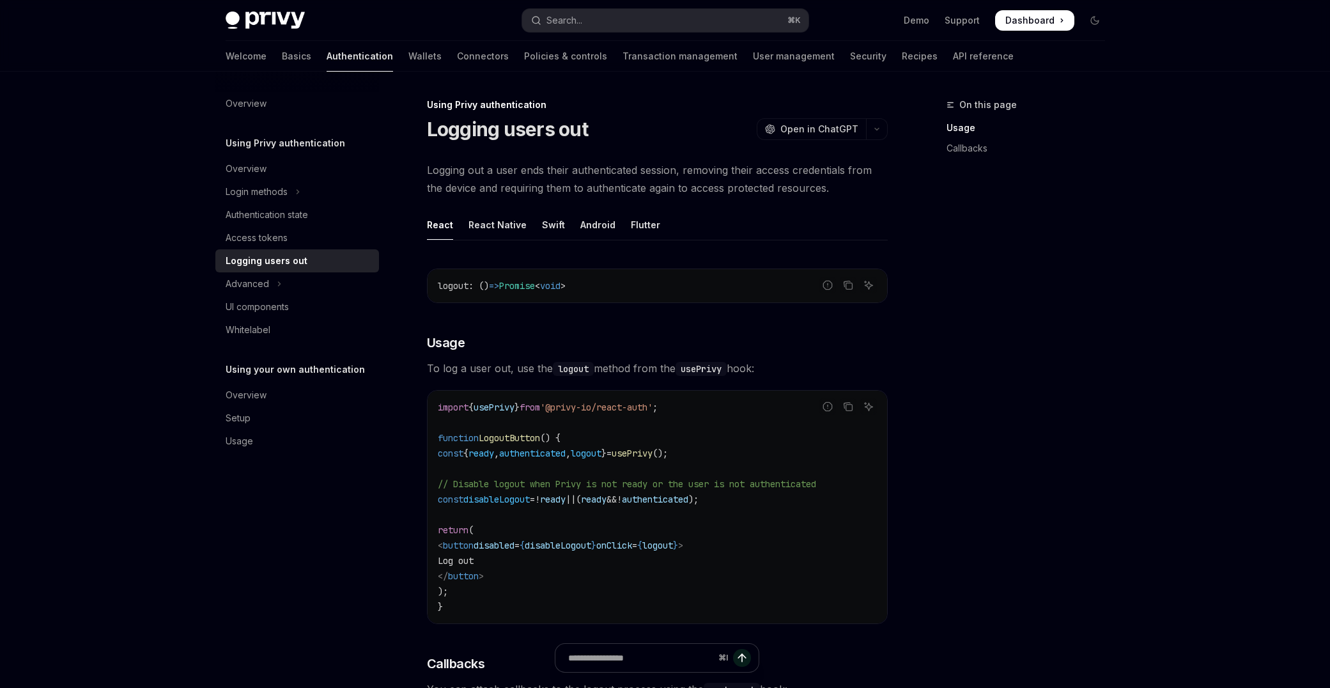
click at [310, 261] on div "Logging users out" at bounding box center [299, 260] width 146 height 15
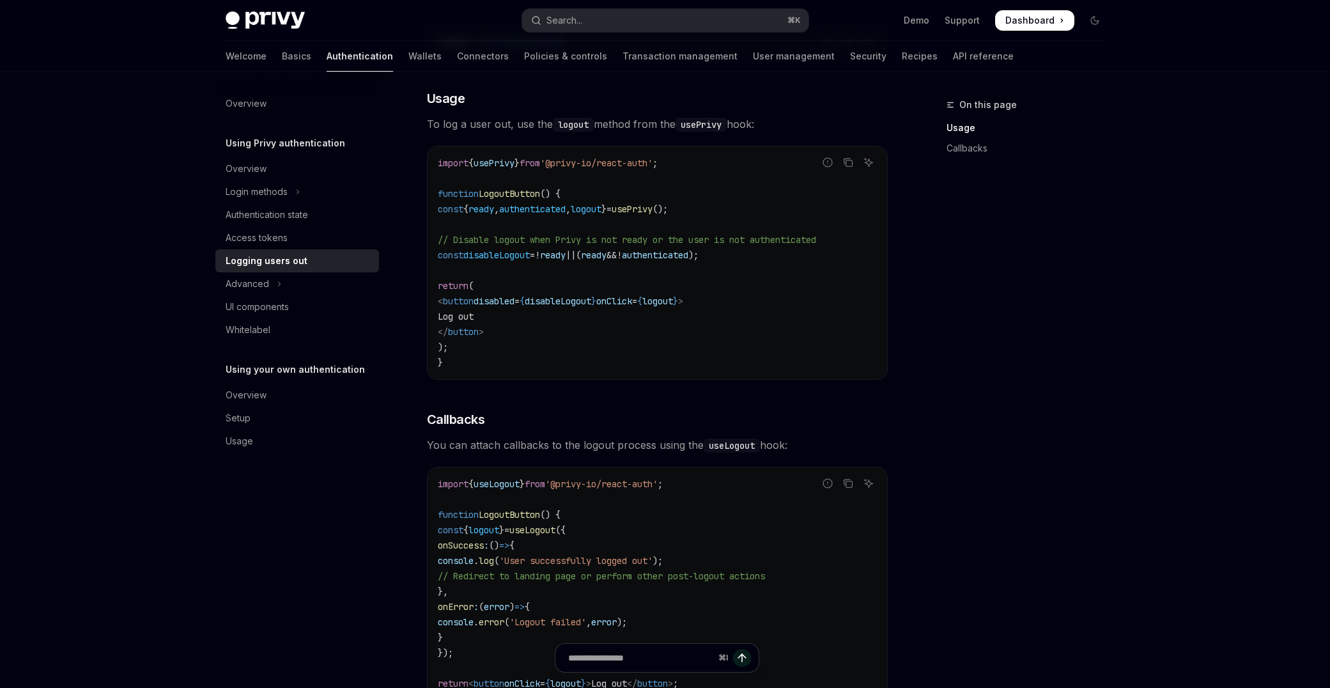
scroll to position [389, 0]
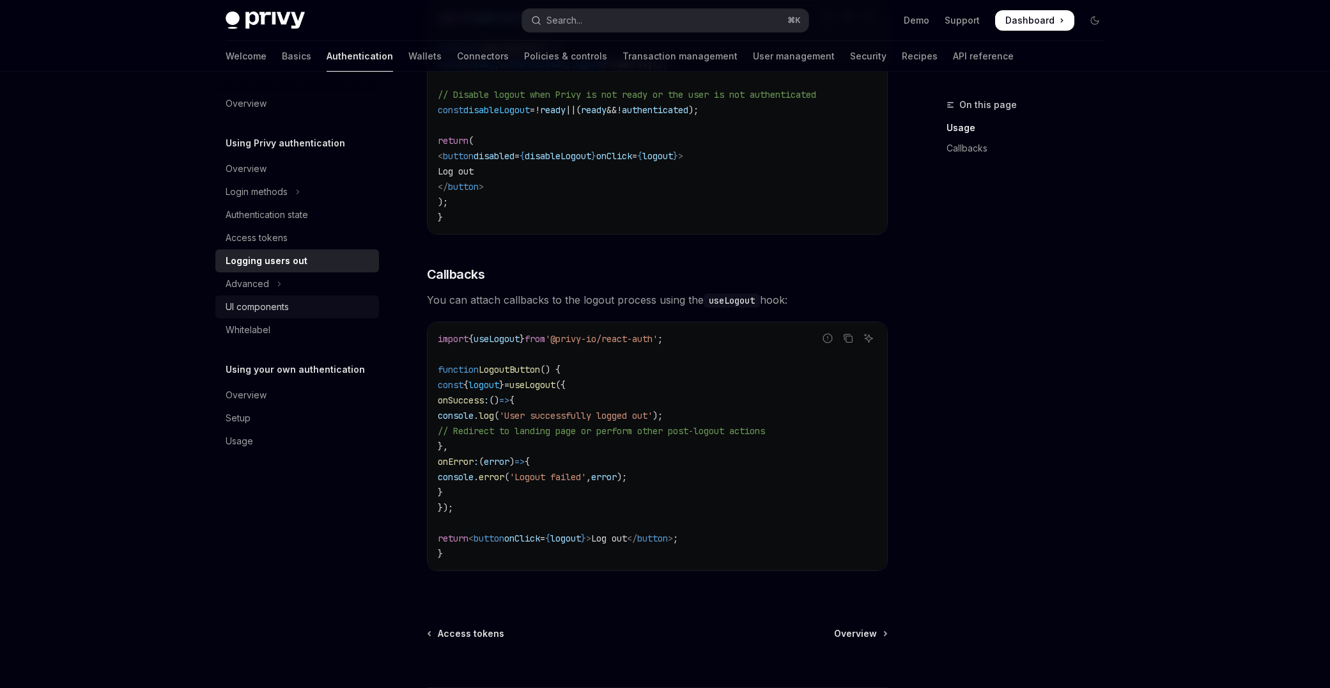
click at [297, 299] on div "UI components" at bounding box center [299, 306] width 146 height 15
type textarea "*"
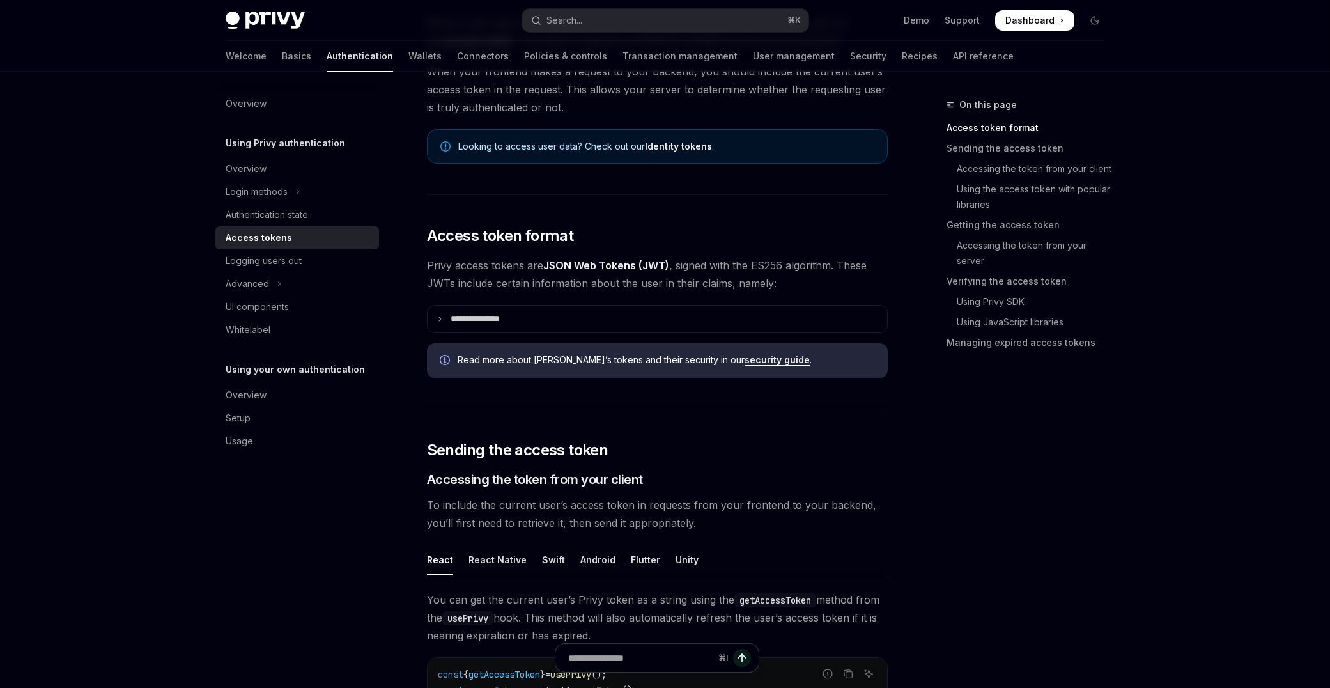
scroll to position [160, 0]
